Goal: Book appointment/travel/reservation

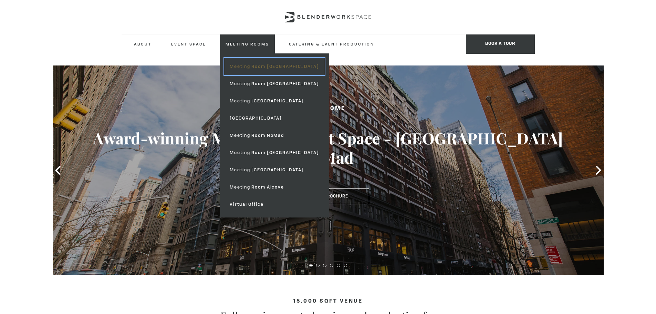
click at [258, 68] on link "Meeting Room [GEOGRAPHIC_DATA]" at bounding box center [274, 66] width 100 height 17
click at [232, 45] on link "Meeting Rooms" at bounding box center [247, 43] width 55 height 19
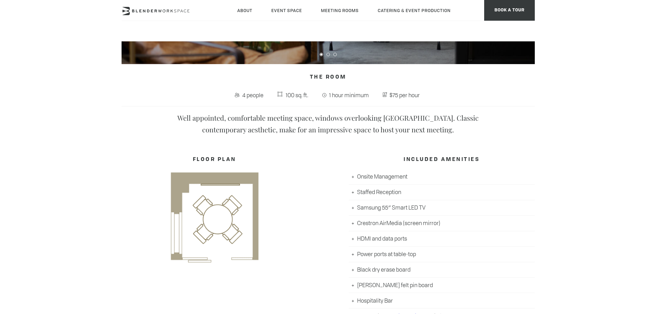
scroll to position [241, 0]
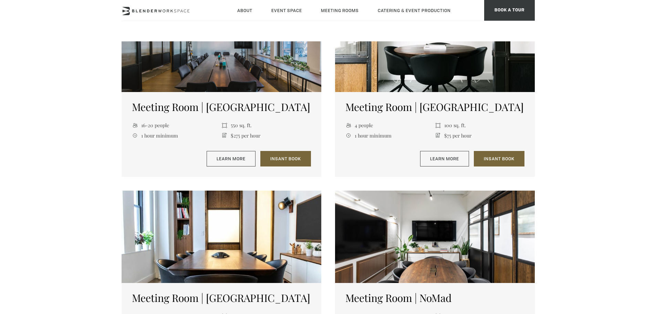
scroll to position [310, 0]
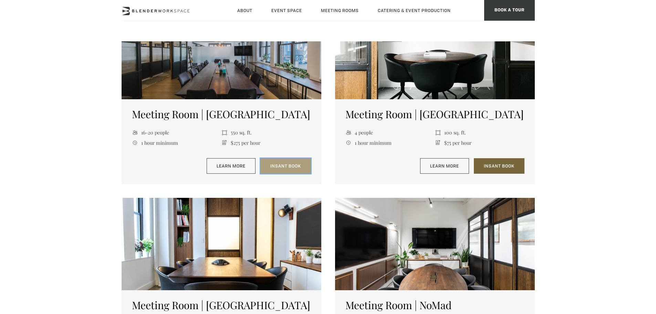
click at [277, 170] on link "Insant Book" at bounding box center [286, 166] width 51 height 16
click at [226, 167] on link "Learn More" at bounding box center [231, 166] width 49 height 16
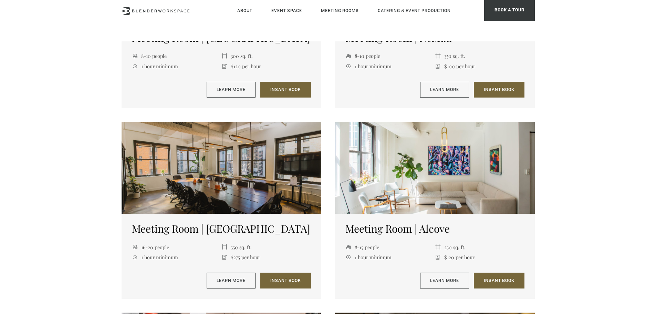
scroll to position [586, 0]
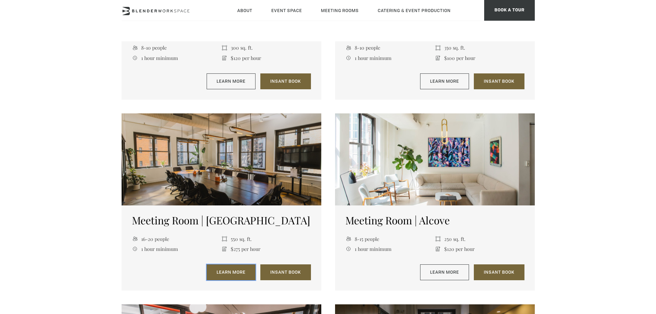
click at [239, 272] on link "Learn More" at bounding box center [231, 272] width 49 height 16
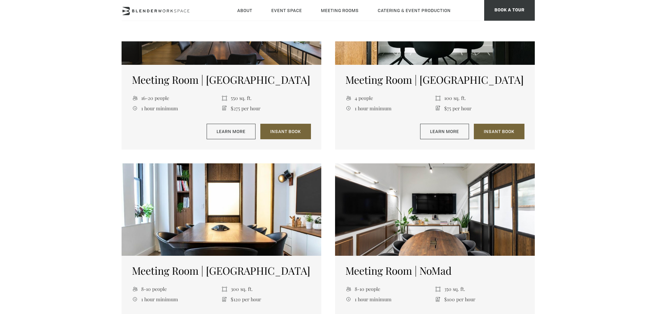
scroll to position [207, 0]
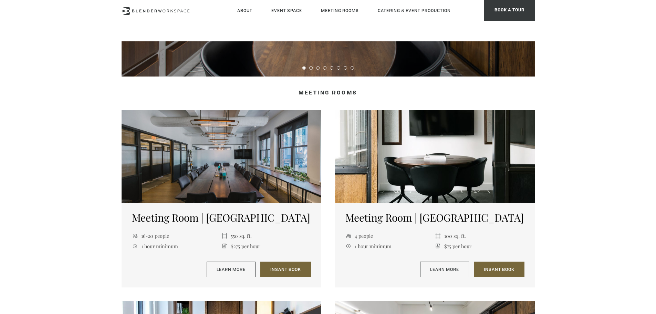
click at [216, 171] on div at bounding box center [222, 156] width 200 height 92
click at [230, 267] on link "Learn More" at bounding box center [231, 270] width 49 height 16
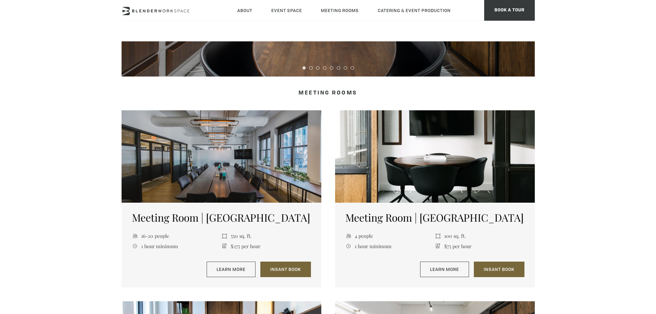
click at [229, 172] on div at bounding box center [222, 156] width 200 height 92
click at [231, 268] on link "Learn More" at bounding box center [231, 270] width 49 height 16
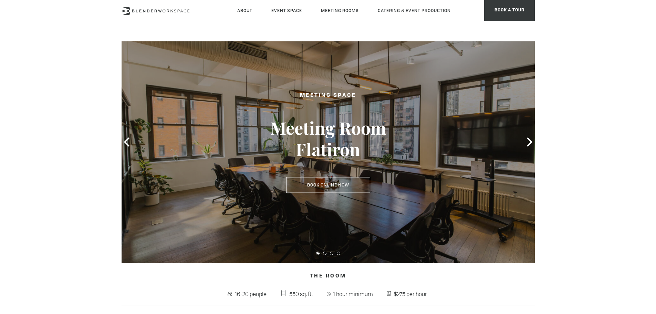
scroll to position [69, 0]
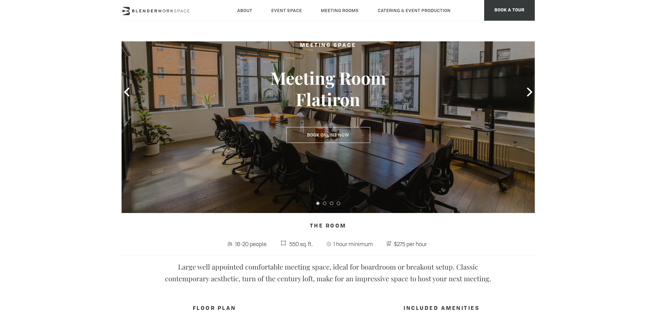
scroll to position [69, 0]
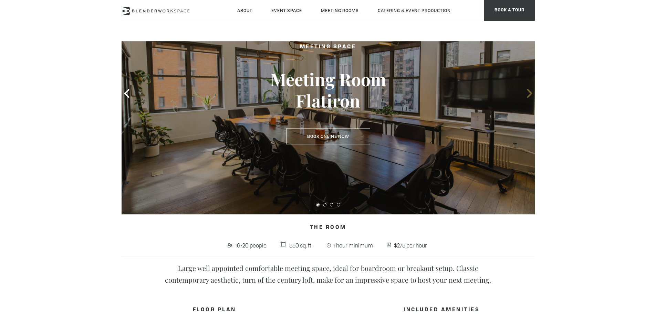
click at [530, 92] on icon at bounding box center [529, 93] width 5 height 9
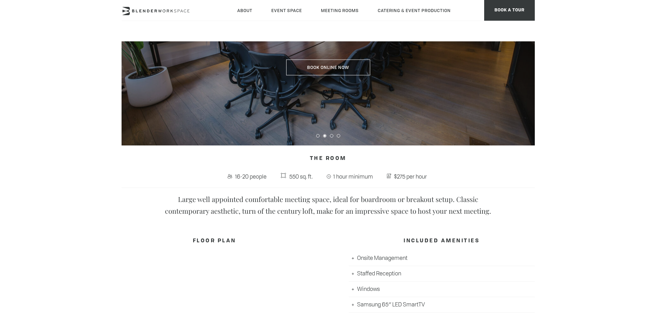
scroll to position [0, 0]
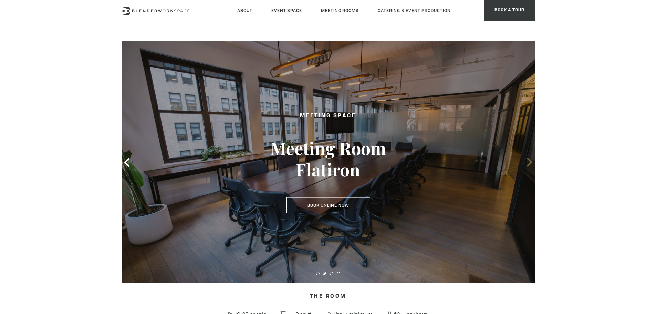
click at [527, 163] on icon at bounding box center [529, 162] width 9 height 9
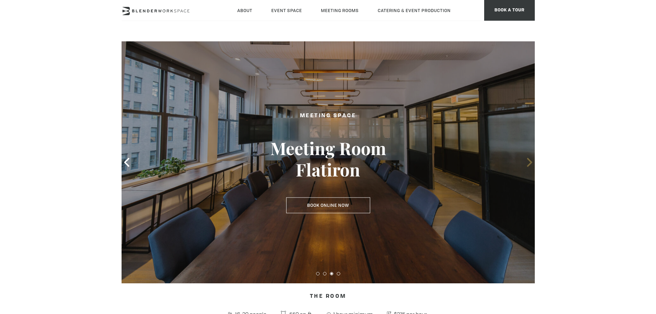
click at [527, 163] on icon at bounding box center [529, 162] width 9 height 9
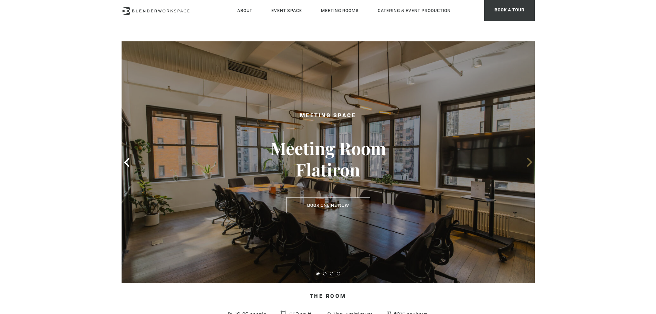
click at [531, 162] on icon at bounding box center [529, 162] width 5 height 9
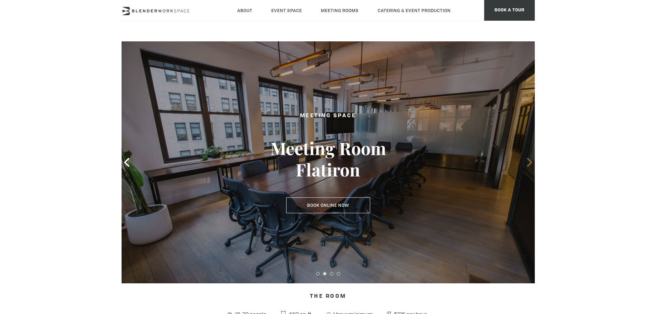
click at [531, 162] on icon at bounding box center [529, 162] width 5 height 9
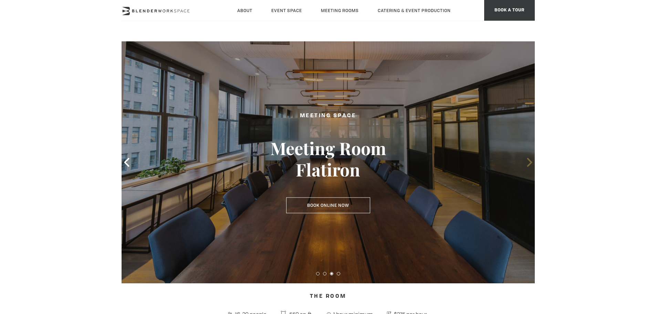
click at [531, 162] on icon at bounding box center [529, 162] width 5 height 9
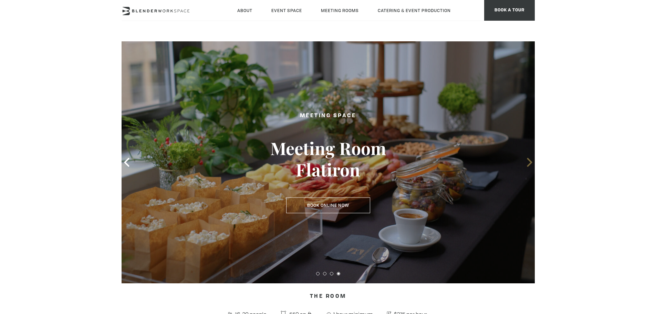
click at [531, 162] on icon at bounding box center [529, 162] width 5 height 9
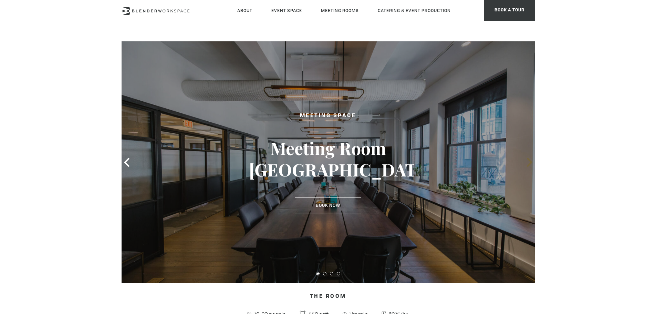
click at [528, 159] on icon at bounding box center [529, 162] width 5 height 9
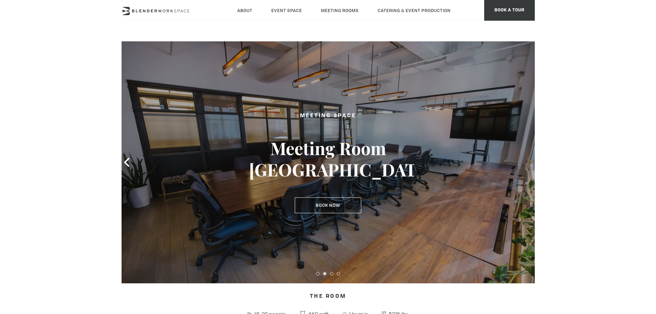
click at [529, 162] on icon at bounding box center [529, 162] width 9 height 9
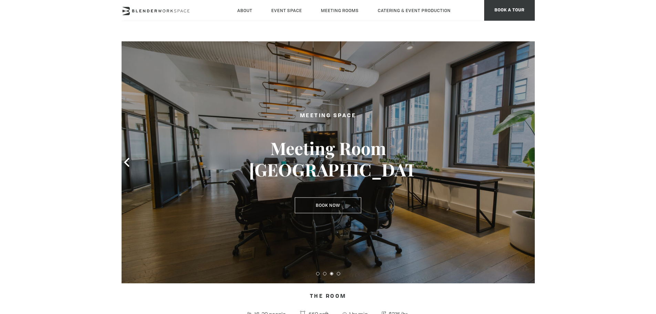
click at [529, 162] on icon at bounding box center [529, 162] width 9 height 9
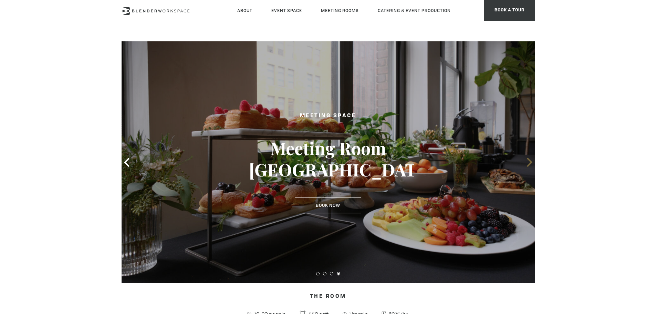
click at [529, 162] on icon at bounding box center [529, 162] width 9 height 9
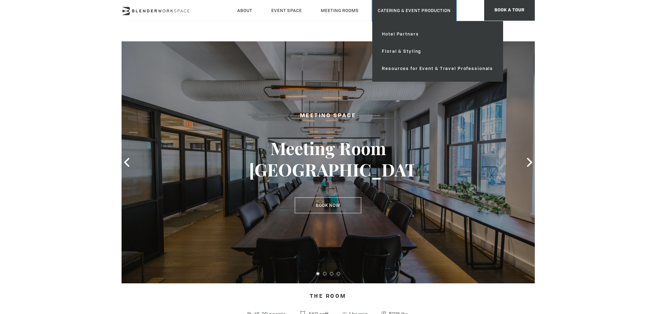
click at [407, 12] on link "Catering & Event Production" at bounding box center [414, 10] width 84 height 21
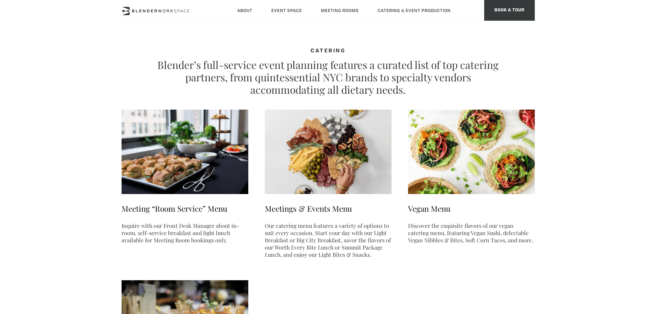
type div "[DATE]"
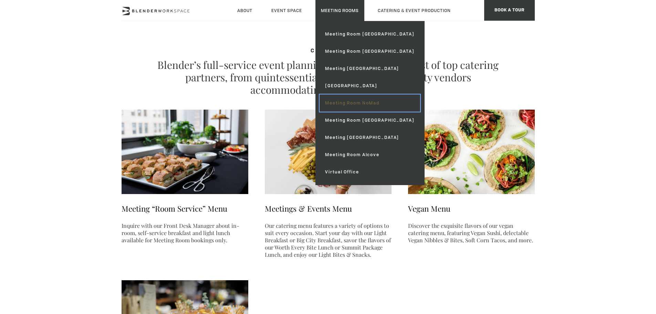
click at [350, 100] on link "Meeting Room NoMad" at bounding box center [370, 102] width 100 height 17
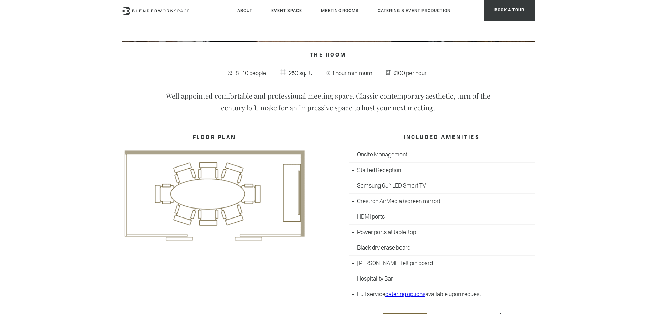
scroll to position [276, 0]
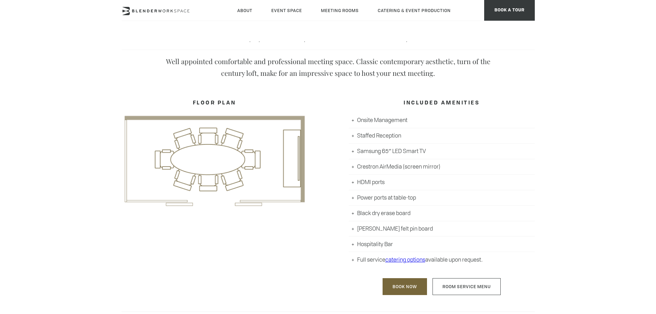
click at [377, 246] on li "Hospitality Bar" at bounding box center [442, 244] width 186 height 16
click at [354, 245] on li "Hospitality Bar" at bounding box center [442, 244] width 186 height 16
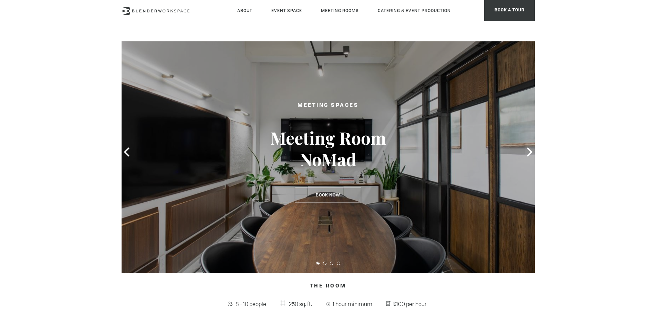
scroll to position [0, 0]
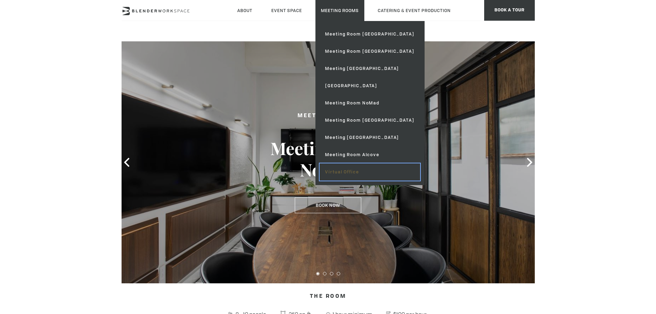
click at [342, 173] on link "Virtual Office" at bounding box center [370, 171] width 100 height 17
